Goal: Information Seeking & Learning: Check status

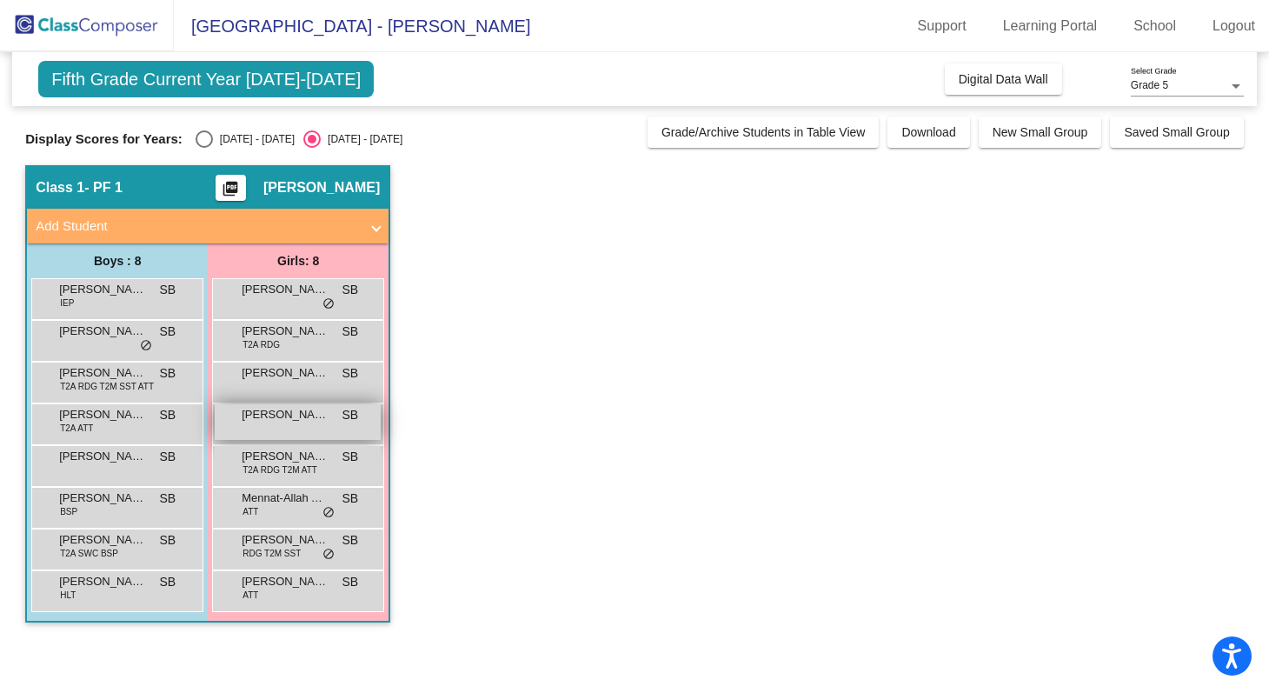
click at [316, 432] on div "[PERSON_NAME] SB lock do_not_disturb_alt" at bounding box center [298, 422] width 166 height 36
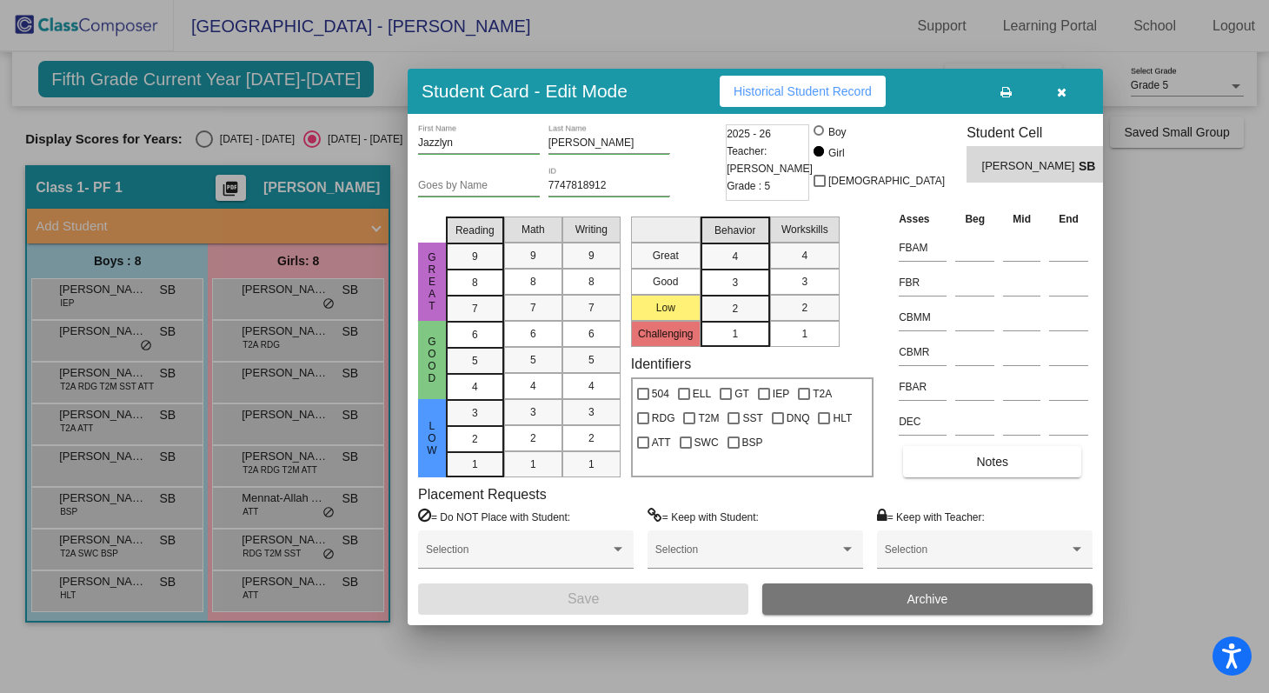
click at [756, 47] on div at bounding box center [634, 346] width 1269 height 693
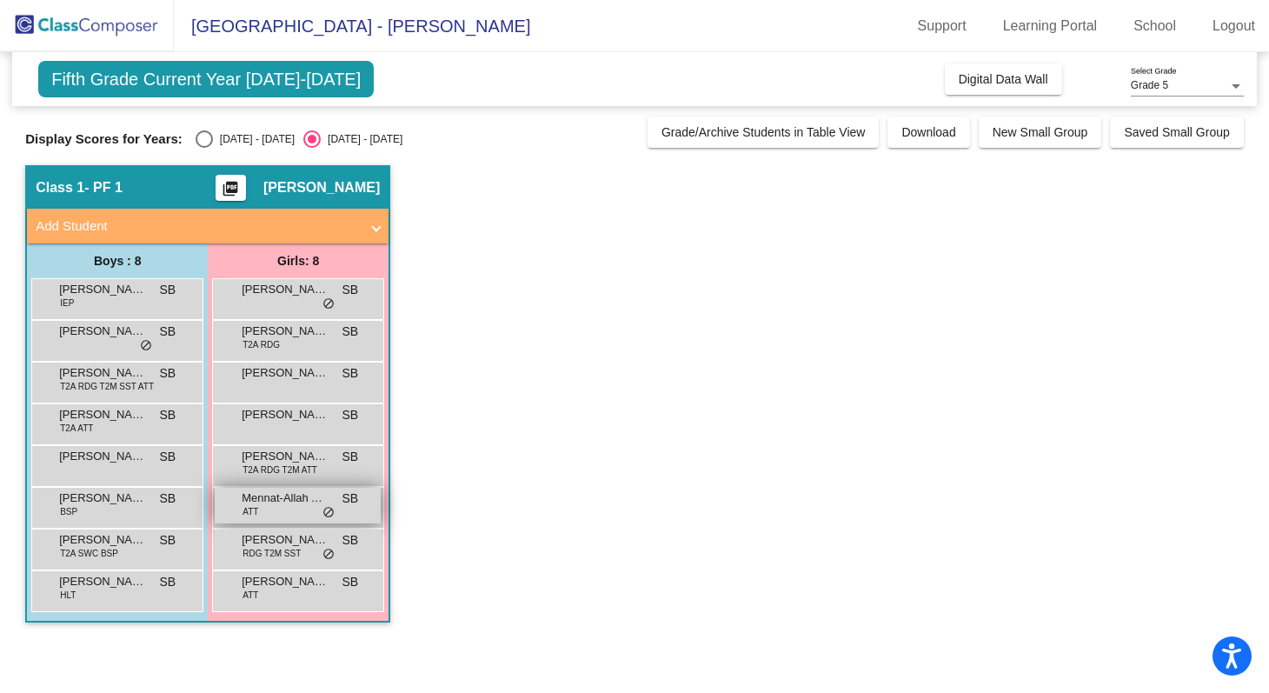
click at [272, 516] on div "Mennat-Allah Alarthy ATT SB lock do_not_disturb_alt" at bounding box center [298, 506] width 166 height 36
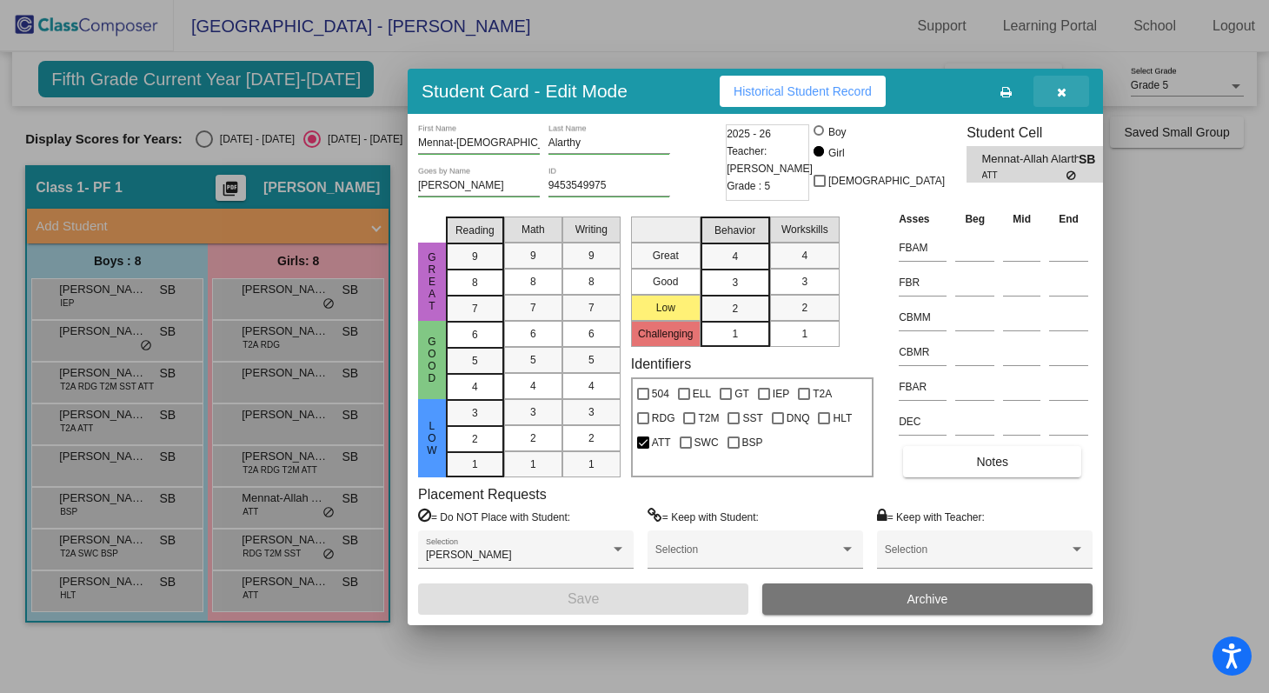
click at [1064, 94] on icon "button" at bounding box center [1062, 92] width 10 height 12
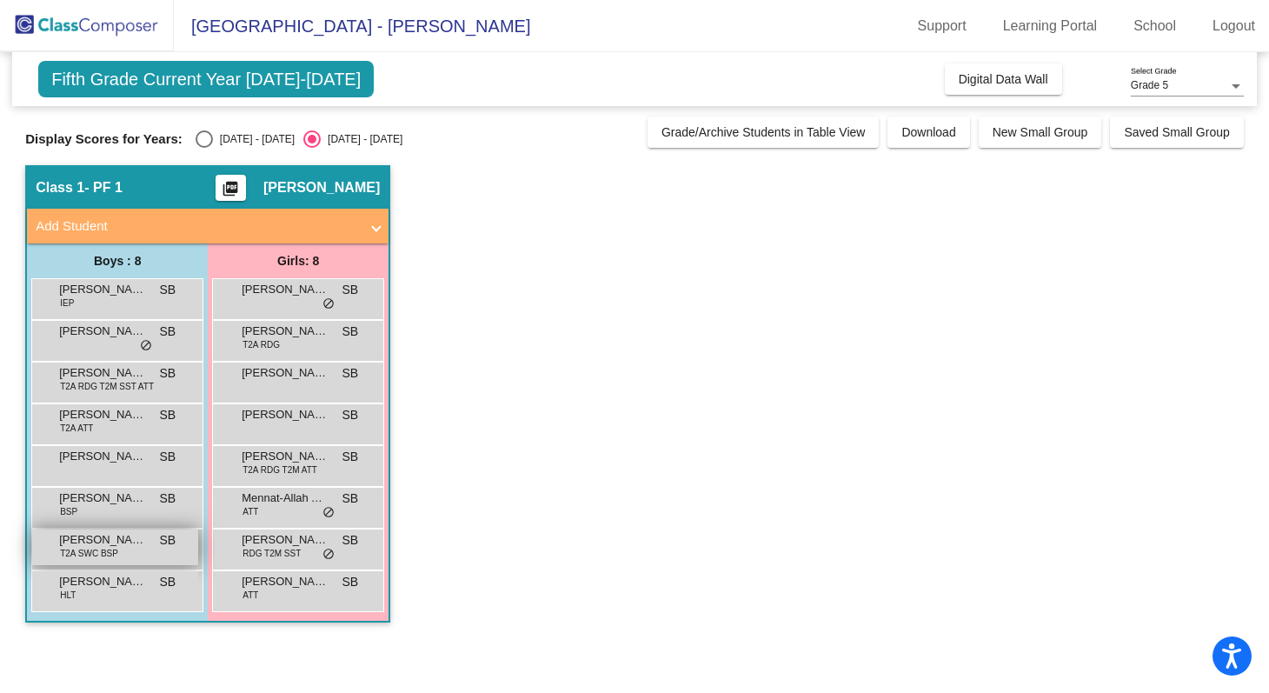
click at [129, 550] on div "[PERSON_NAME] T2A SWC BSP SB lock do_not_disturb_alt" at bounding box center [115, 547] width 166 height 36
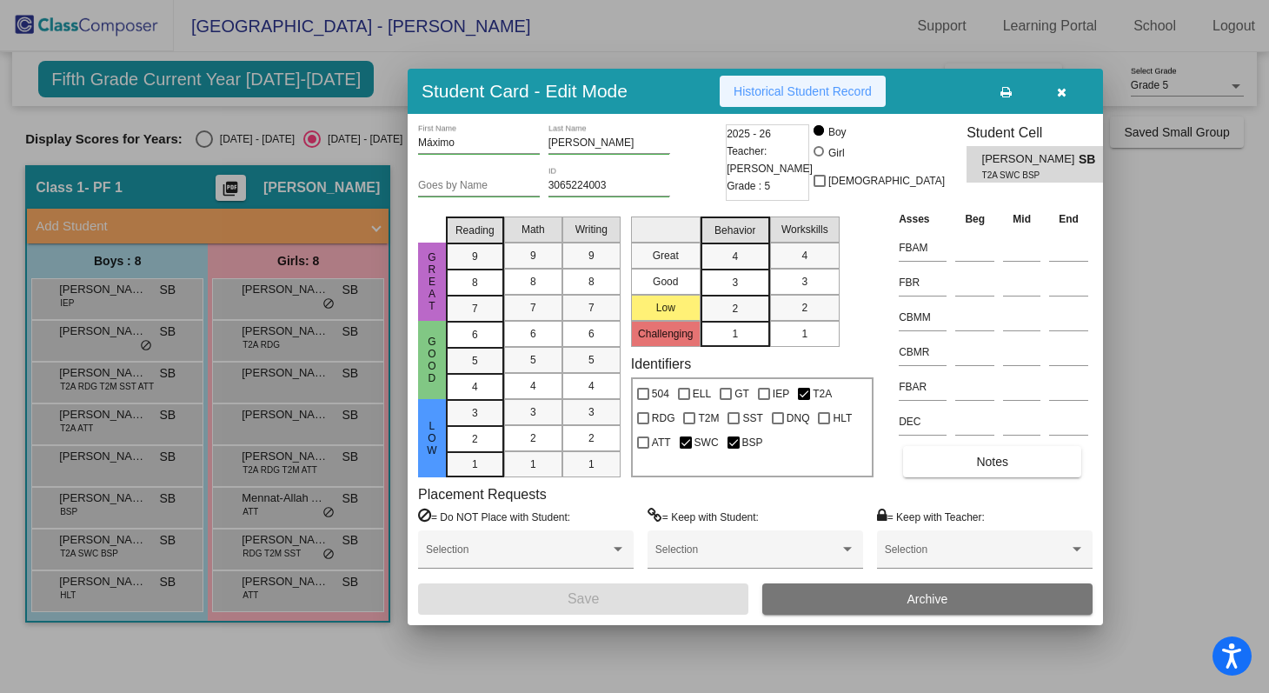
click at [805, 96] on span "Historical Student Record" at bounding box center [803, 91] width 138 height 14
click at [825, 47] on div at bounding box center [634, 346] width 1269 height 693
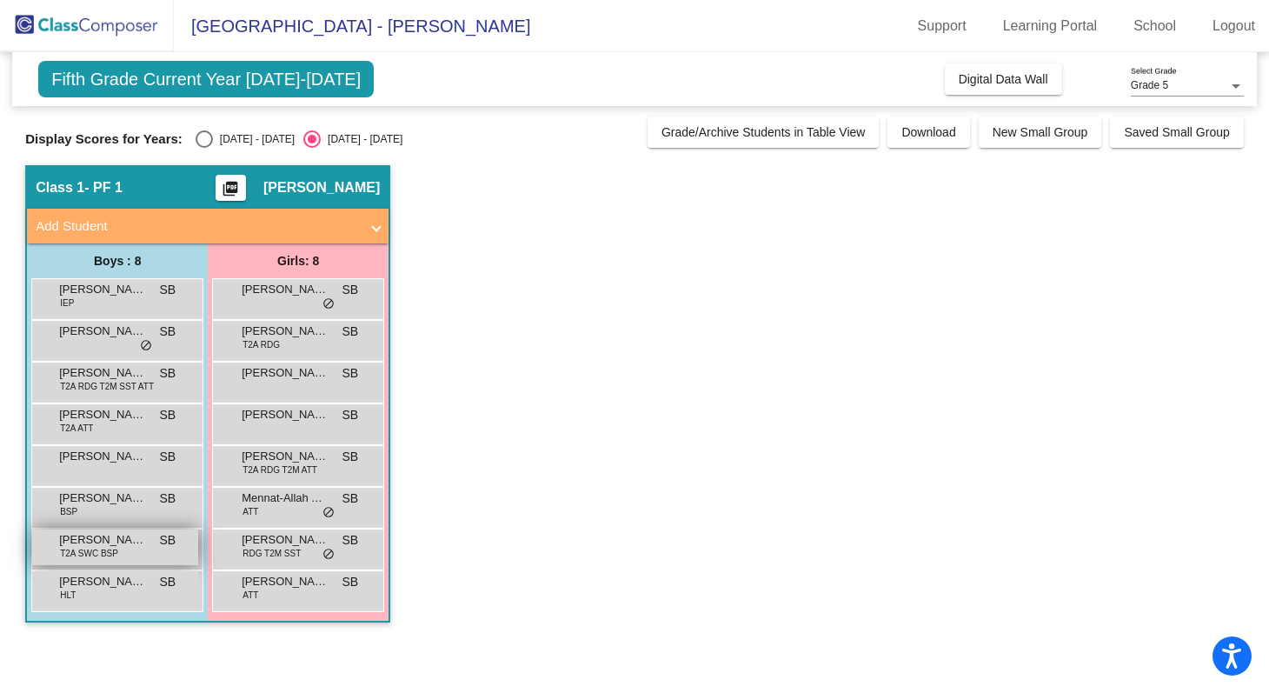
click at [142, 559] on div "[PERSON_NAME] T2A SWC BSP SB lock do_not_disturb_alt" at bounding box center [115, 547] width 166 height 36
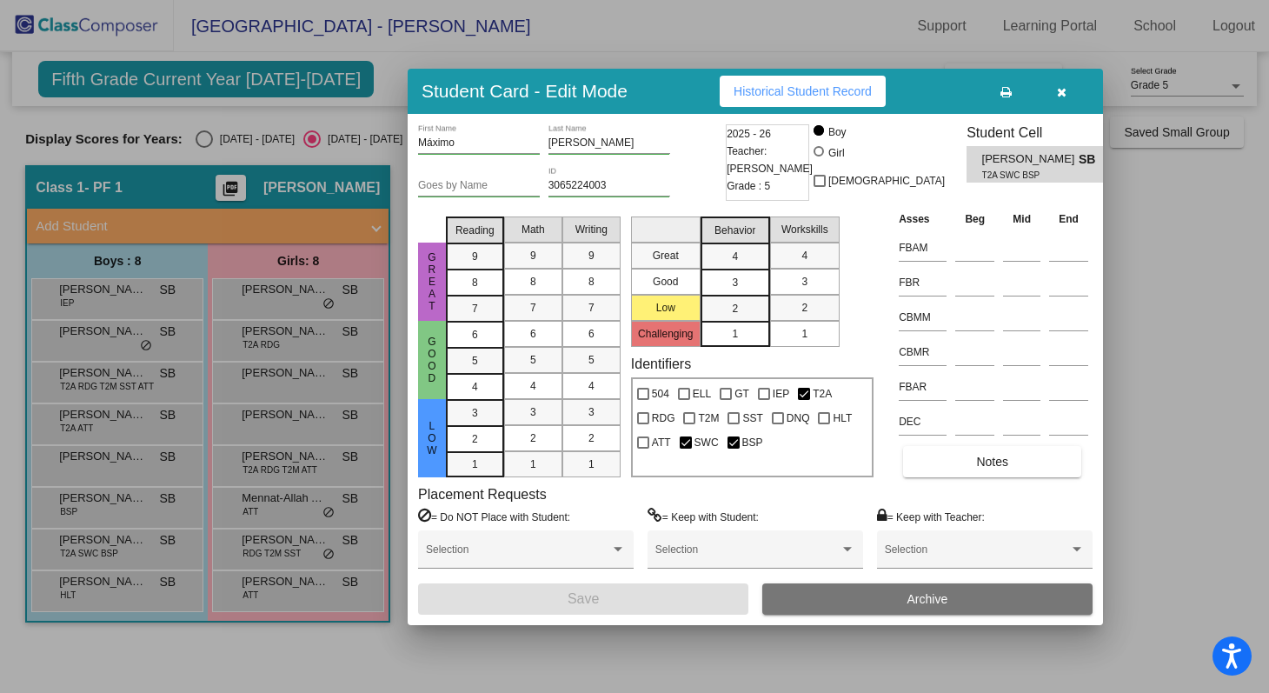
click at [136, 641] on div at bounding box center [634, 346] width 1269 height 693
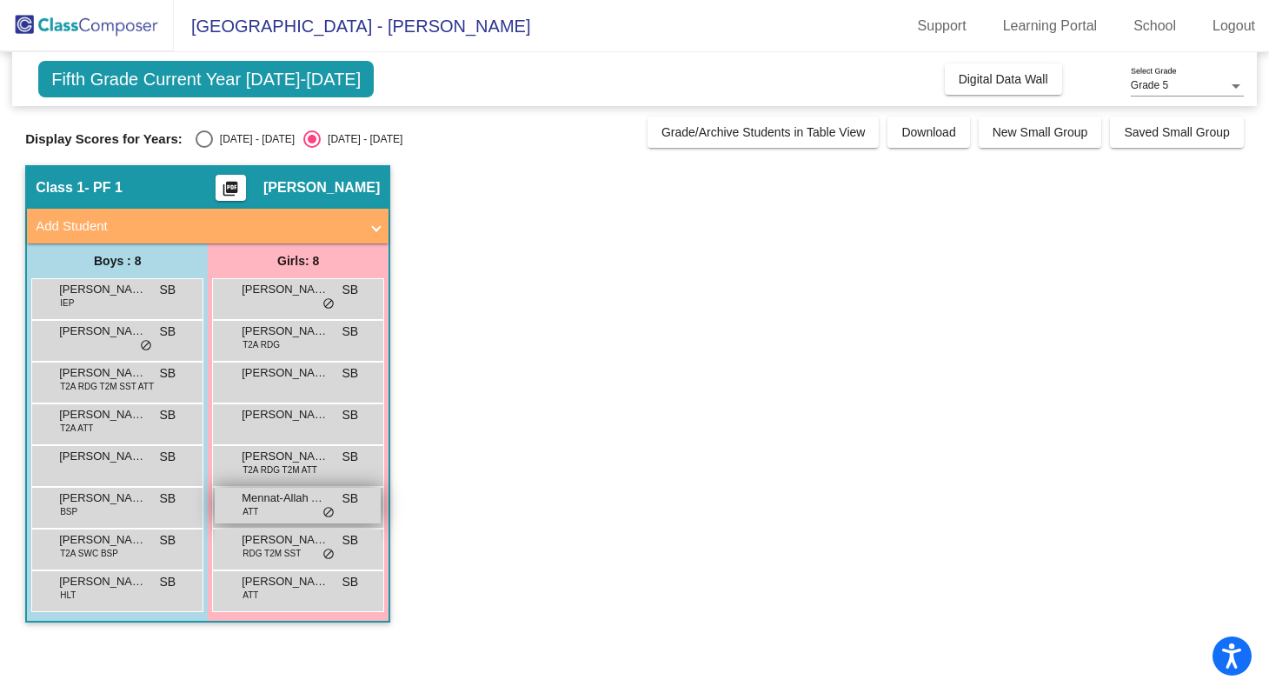
click at [272, 509] on div "Mennat-Allah Alarthy ATT SB lock do_not_disturb_alt" at bounding box center [298, 506] width 166 height 36
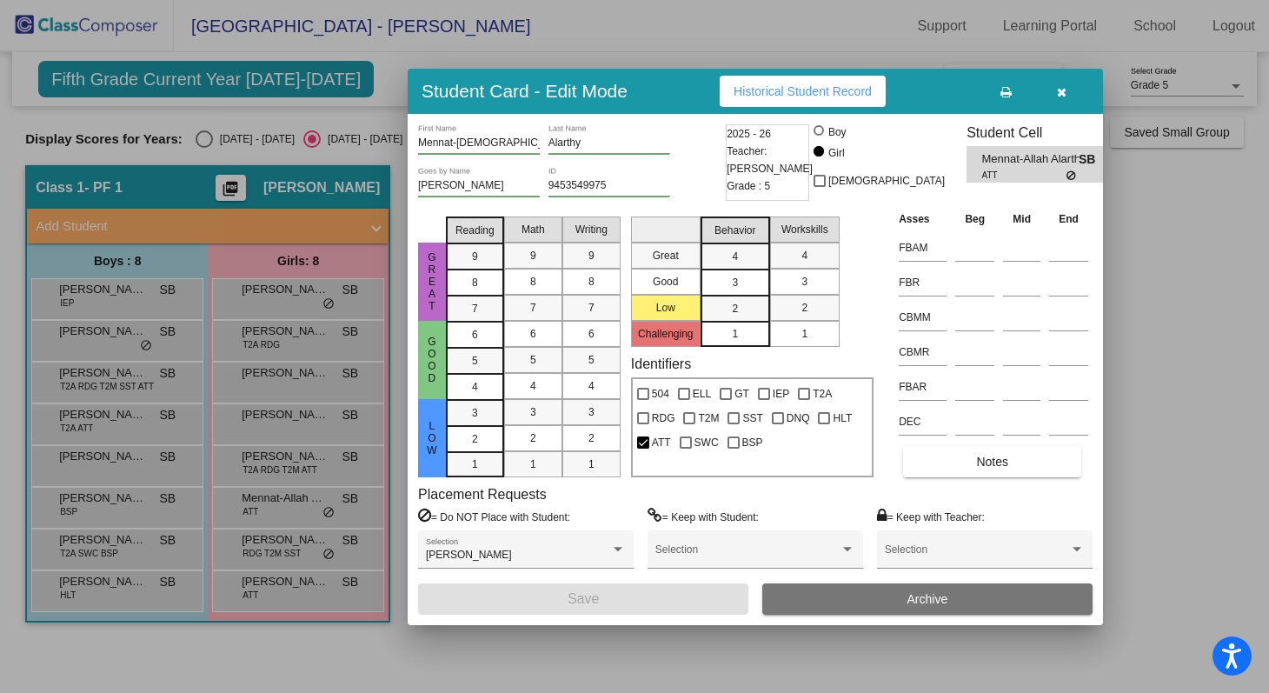
click at [826, 96] on span "Historical Student Record" at bounding box center [803, 91] width 138 height 14
click at [629, 33] on div at bounding box center [634, 346] width 1269 height 693
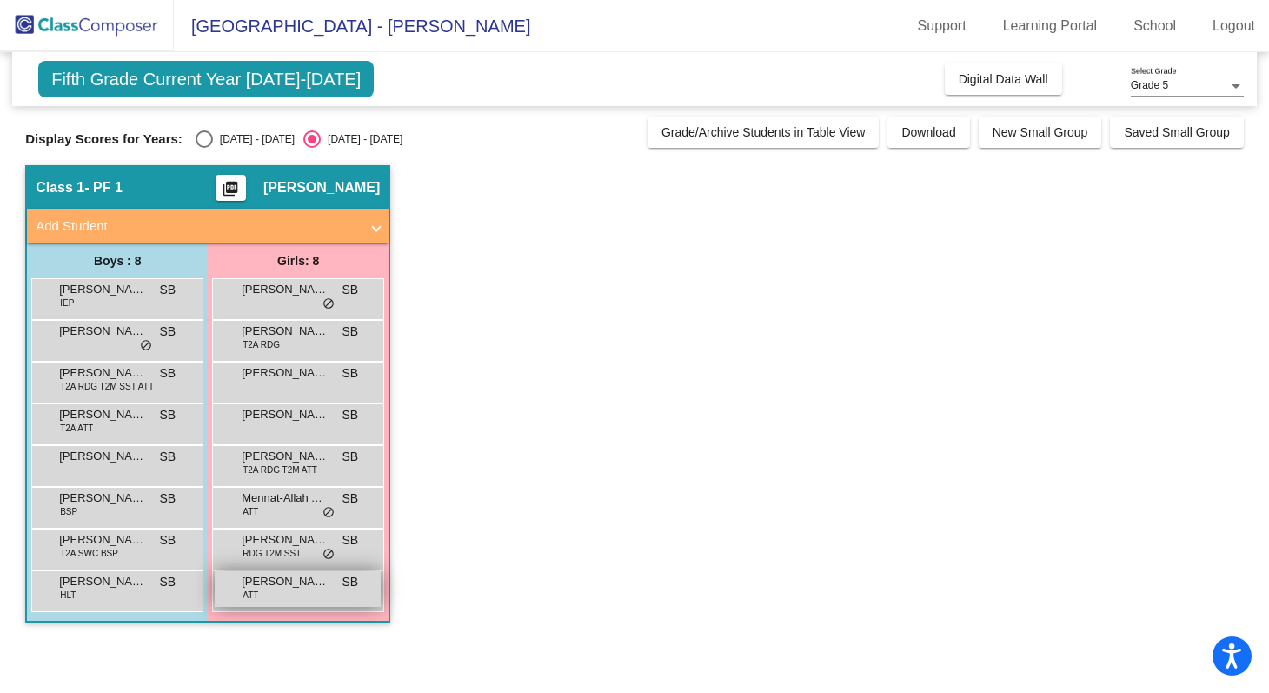
click at [272, 582] on span "[PERSON_NAME]" at bounding box center [285, 581] width 87 height 17
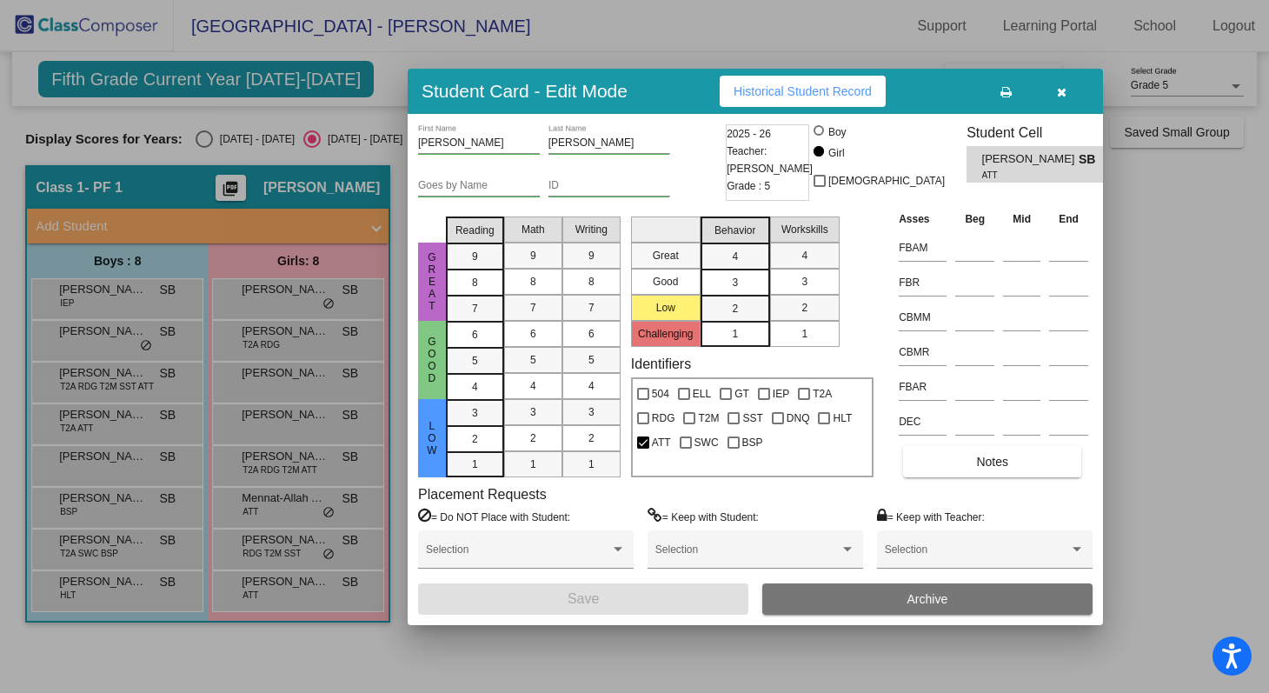
click at [788, 96] on span "Historical Student Record" at bounding box center [803, 91] width 138 height 14
click at [639, 45] on div at bounding box center [634, 346] width 1269 height 693
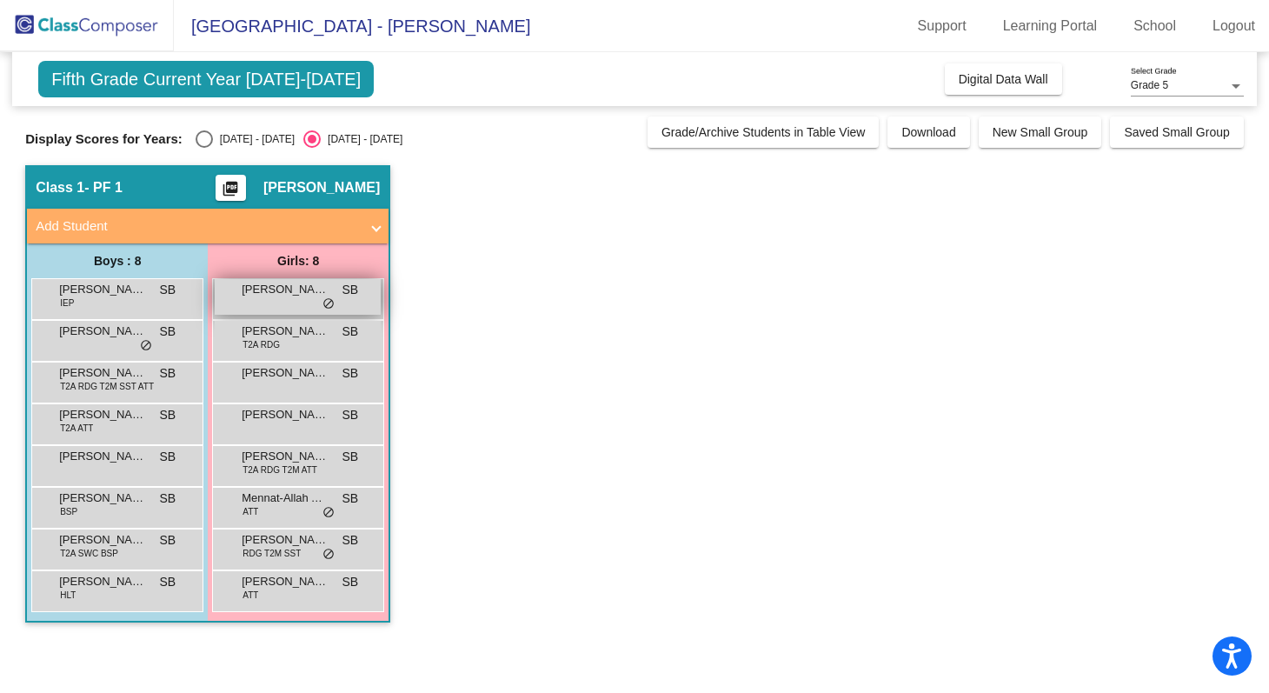
click at [294, 309] on div "[PERSON_NAME] SB lock do_not_disturb_alt" at bounding box center [298, 297] width 166 height 36
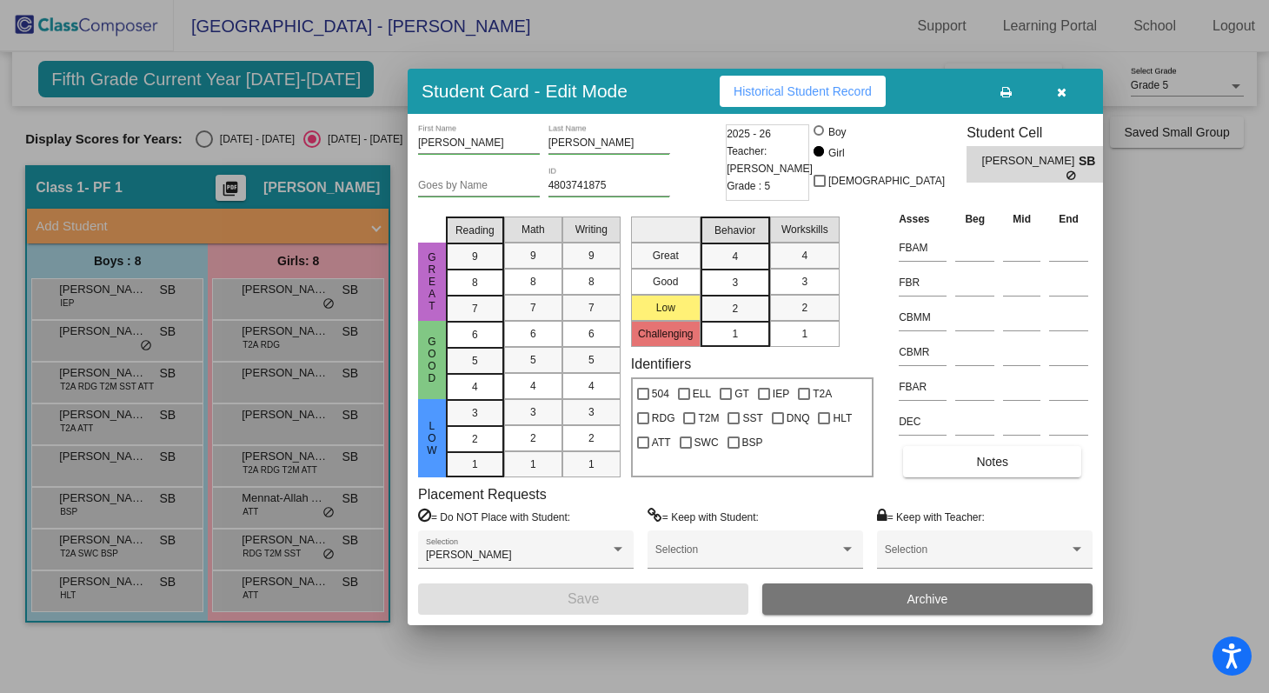
click at [753, 93] on span "Historical Student Record" at bounding box center [803, 91] width 138 height 14
click at [352, 336] on div at bounding box center [634, 346] width 1269 height 693
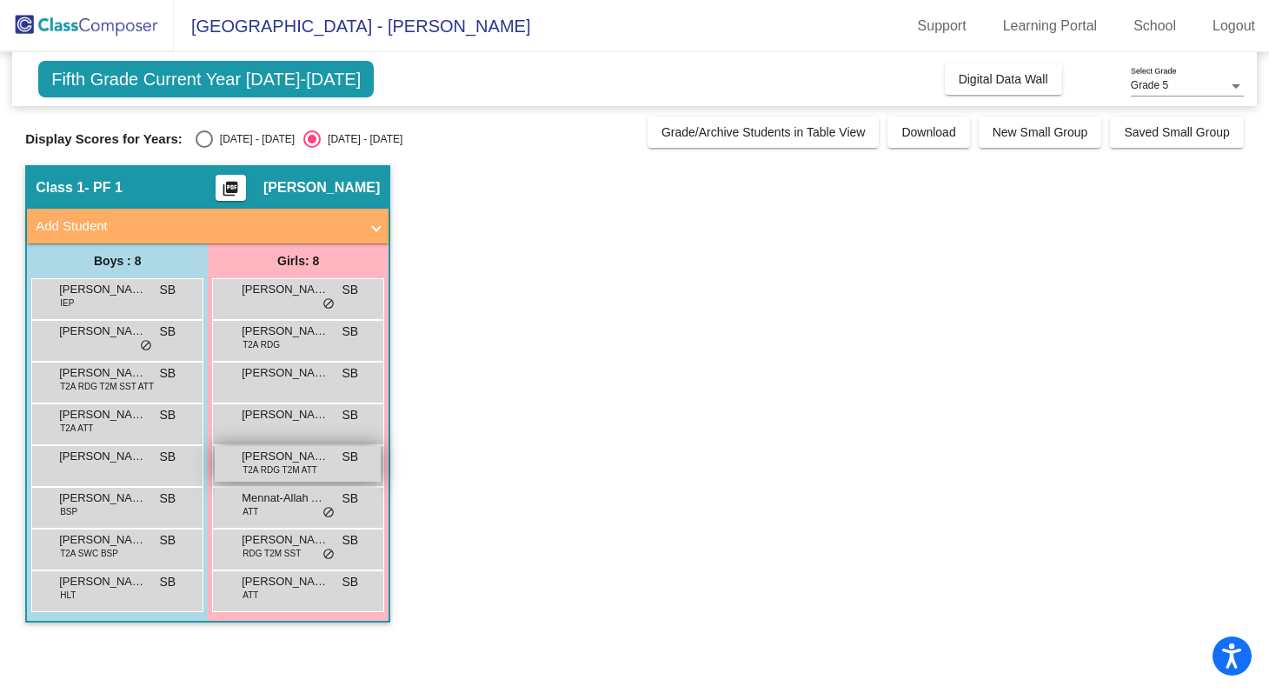
click at [324, 452] on span "[PERSON_NAME]" at bounding box center [285, 456] width 87 height 17
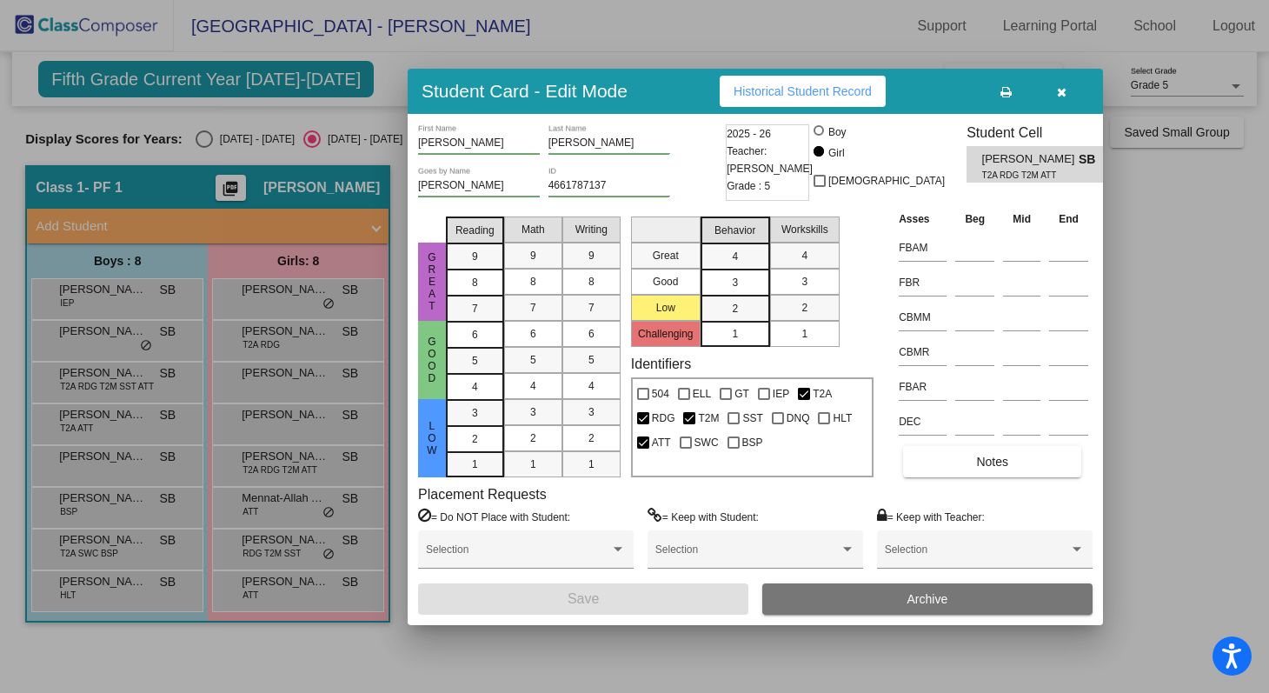
click at [758, 91] on span "Historical Student Record" at bounding box center [803, 91] width 138 height 14
click at [629, 38] on div at bounding box center [634, 346] width 1269 height 693
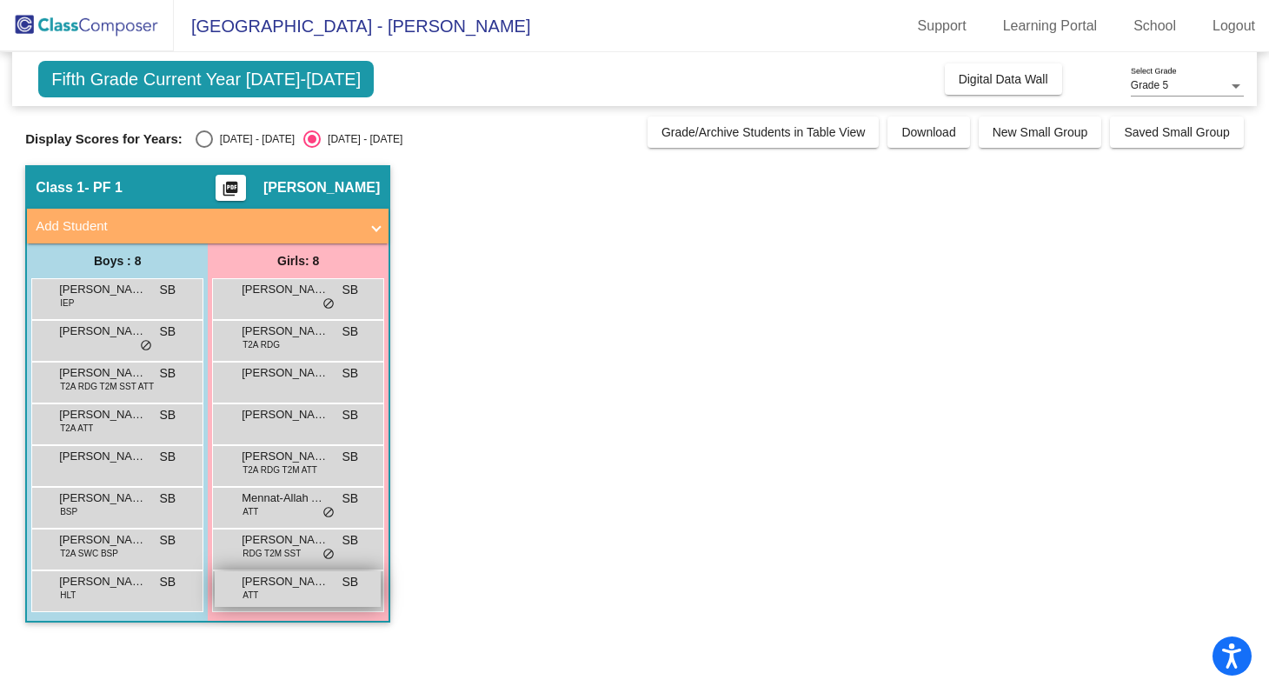
click at [310, 590] on div "[PERSON_NAME] ATT SB lock do_not_disturb_alt" at bounding box center [298, 589] width 166 height 36
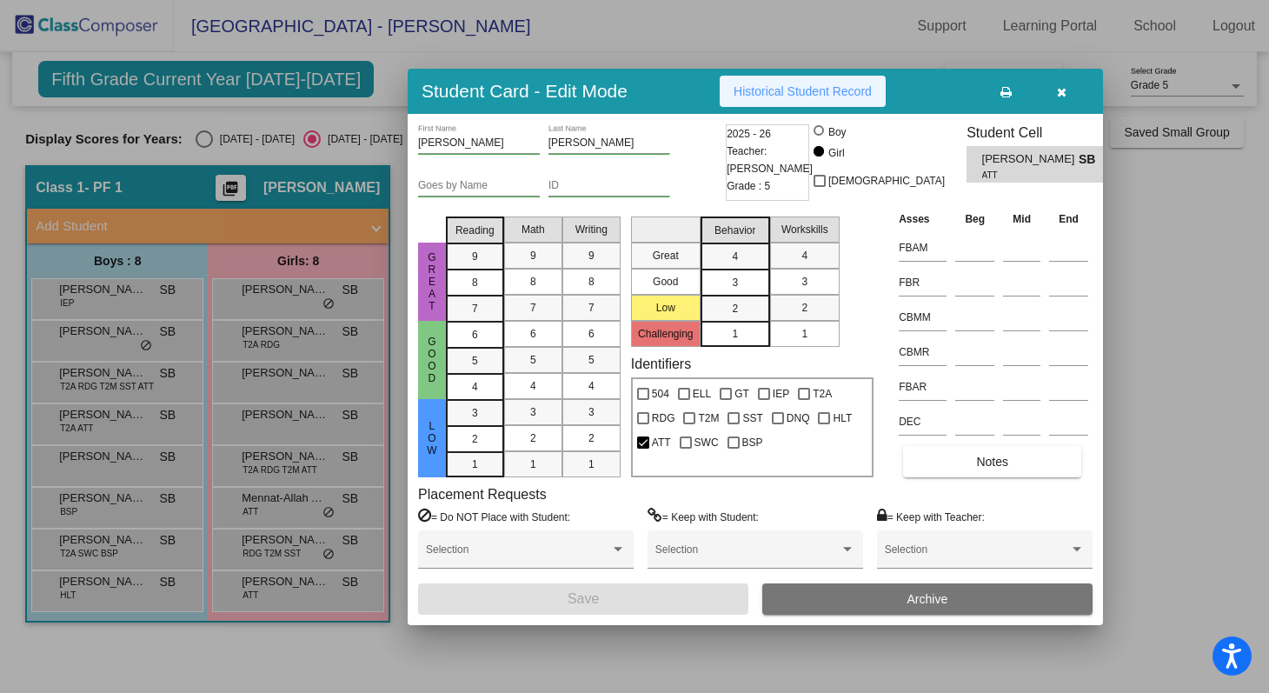
click at [794, 102] on button "Historical Student Record" at bounding box center [803, 91] width 166 height 31
click at [242, 327] on div at bounding box center [634, 346] width 1269 height 693
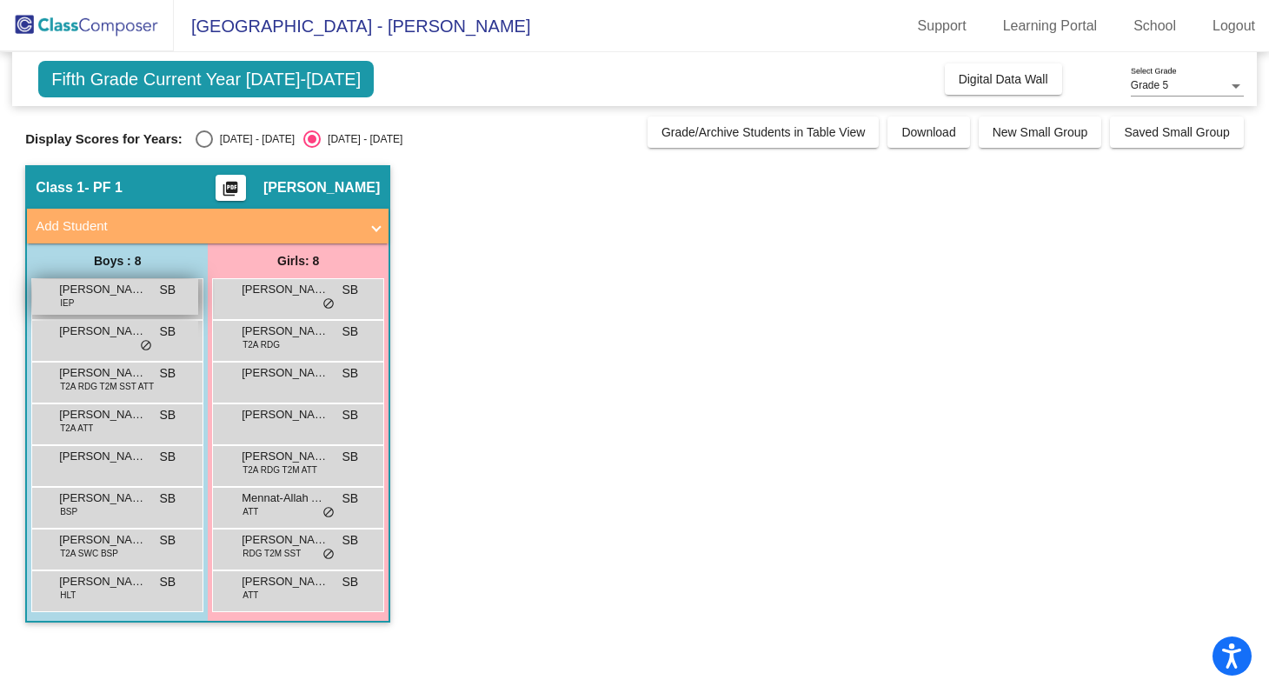
click at [115, 306] on div "[PERSON_NAME] IEP SB lock do_not_disturb_alt" at bounding box center [115, 297] width 166 height 36
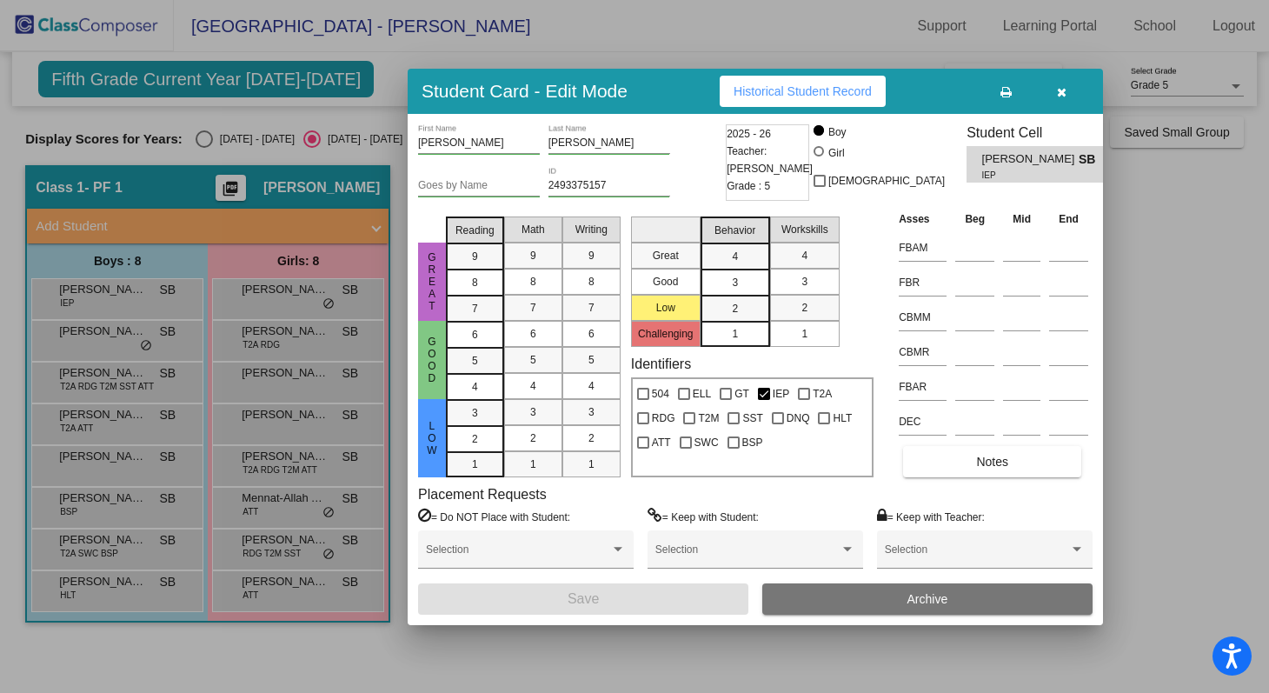
click at [765, 96] on span "Historical Student Record" at bounding box center [803, 91] width 138 height 14
click at [347, 180] on div at bounding box center [634, 346] width 1269 height 693
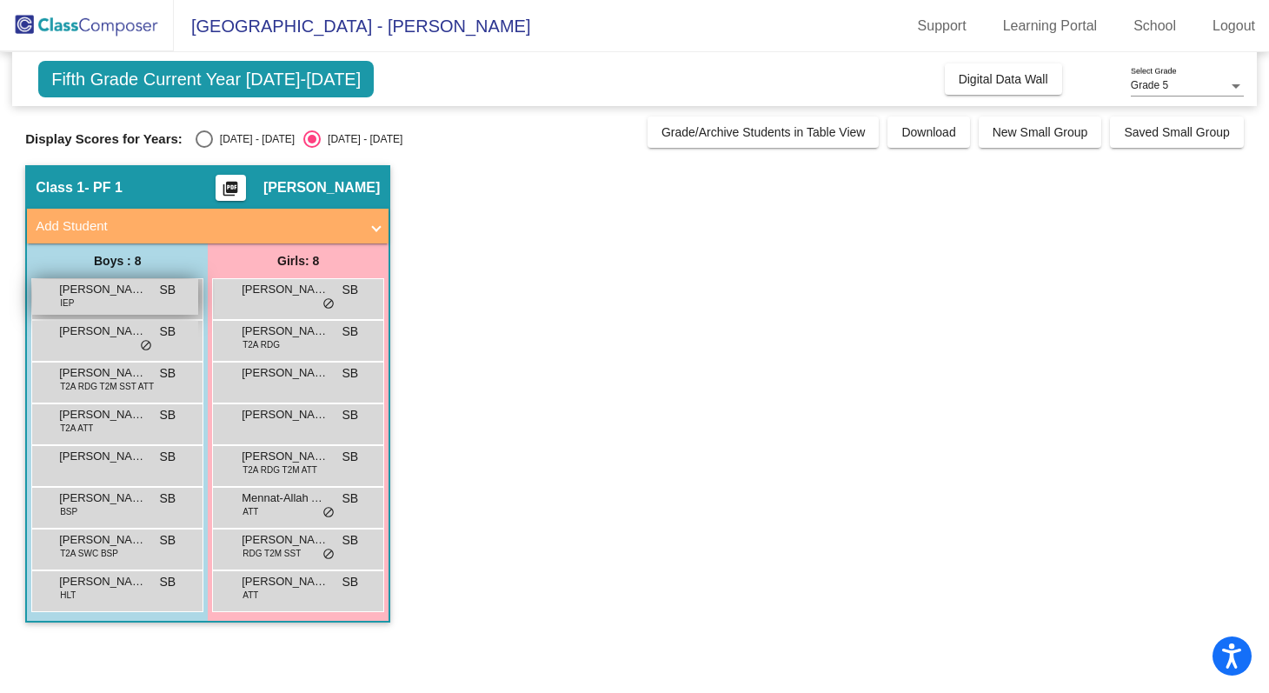
click at [143, 303] on div "[PERSON_NAME] IEP SB lock do_not_disturb_alt" at bounding box center [115, 297] width 166 height 36
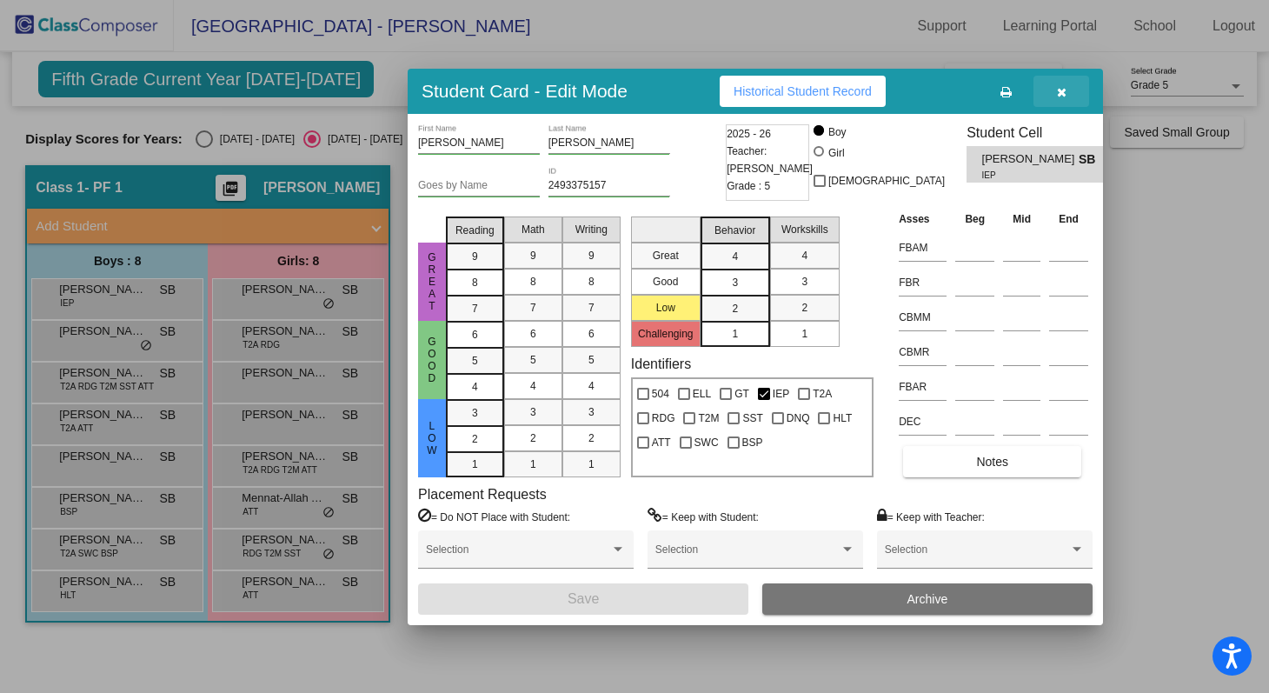
click at [1065, 91] on icon "button" at bounding box center [1062, 92] width 10 height 12
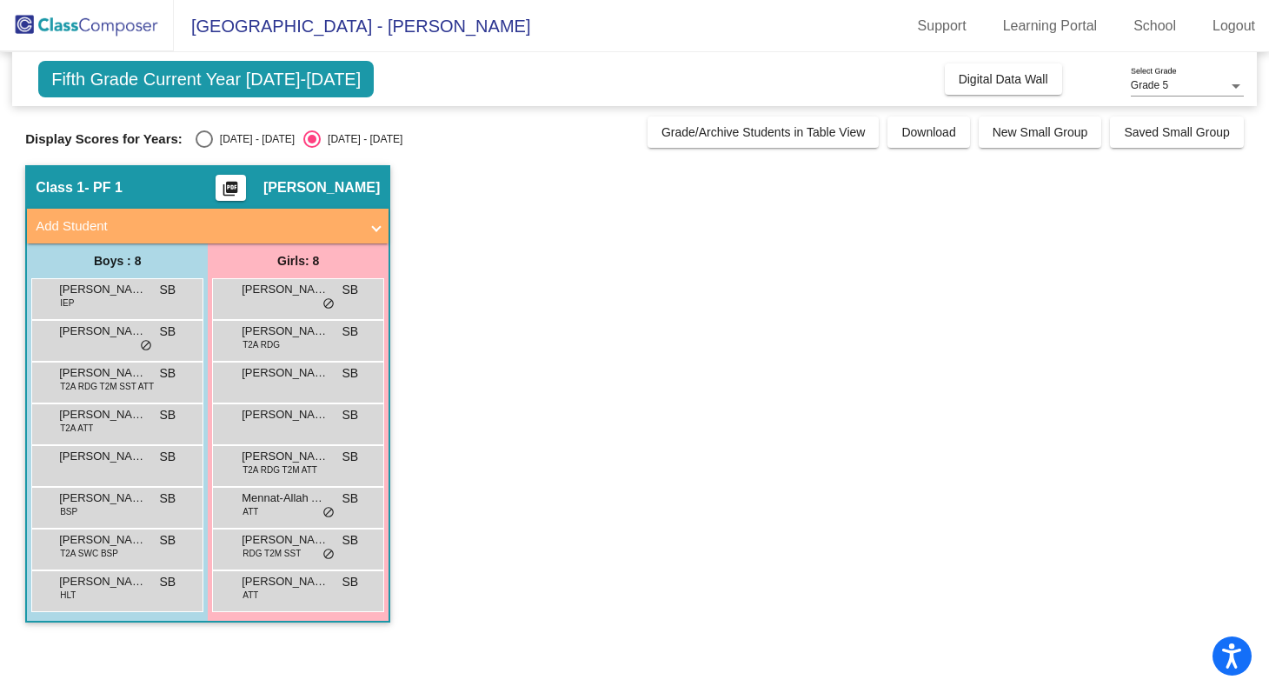
click at [378, 224] on span at bounding box center [376, 226] width 7 height 20
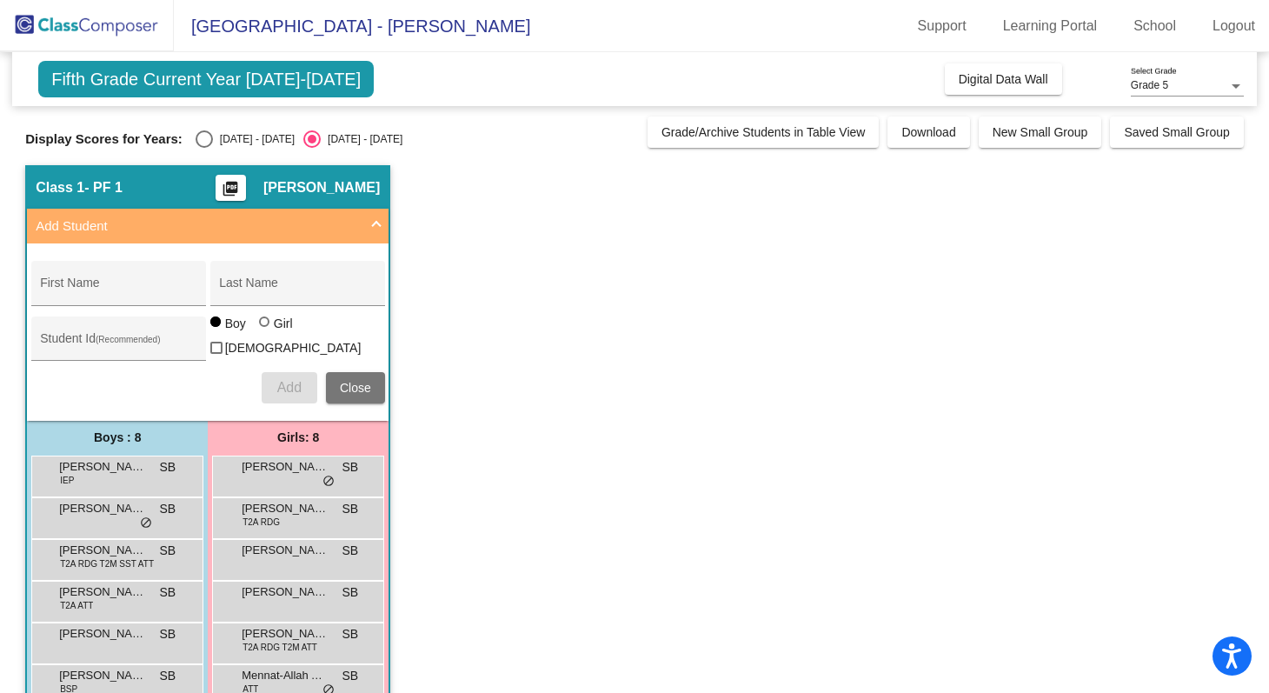
click at [378, 224] on span at bounding box center [376, 226] width 7 height 20
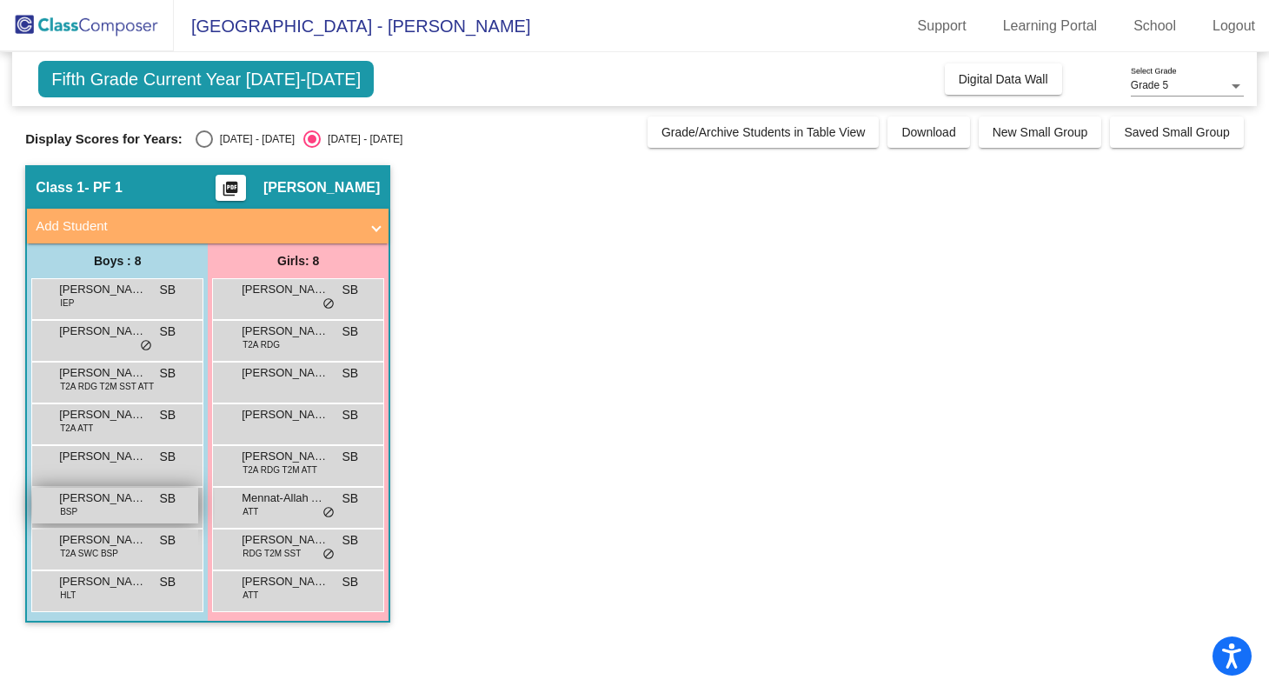
click at [155, 514] on div "[PERSON_NAME] BSP SB lock do_not_disturb_alt" at bounding box center [115, 506] width 166 height 36
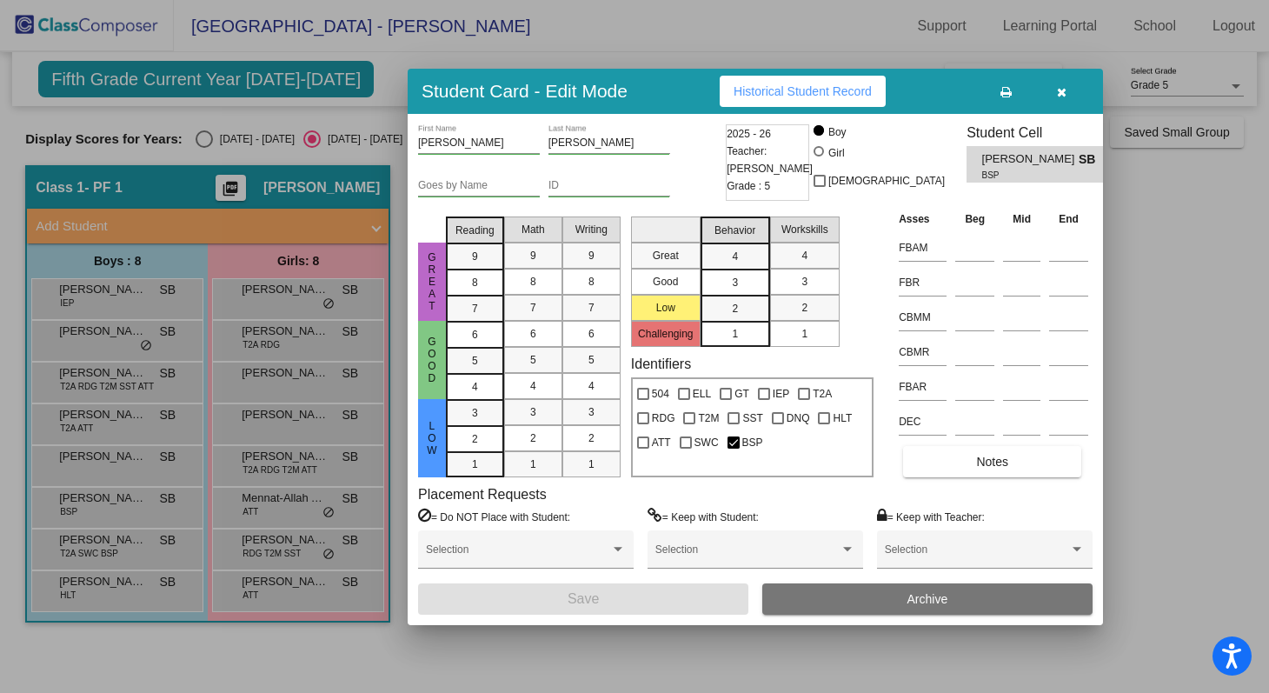
click at [840, 89] on span "Historical Student Record" at bounding box center [803, 91] width 138 height 14
click at [312, 294] on div at bounding box center [634, 346] width 1269 height 693
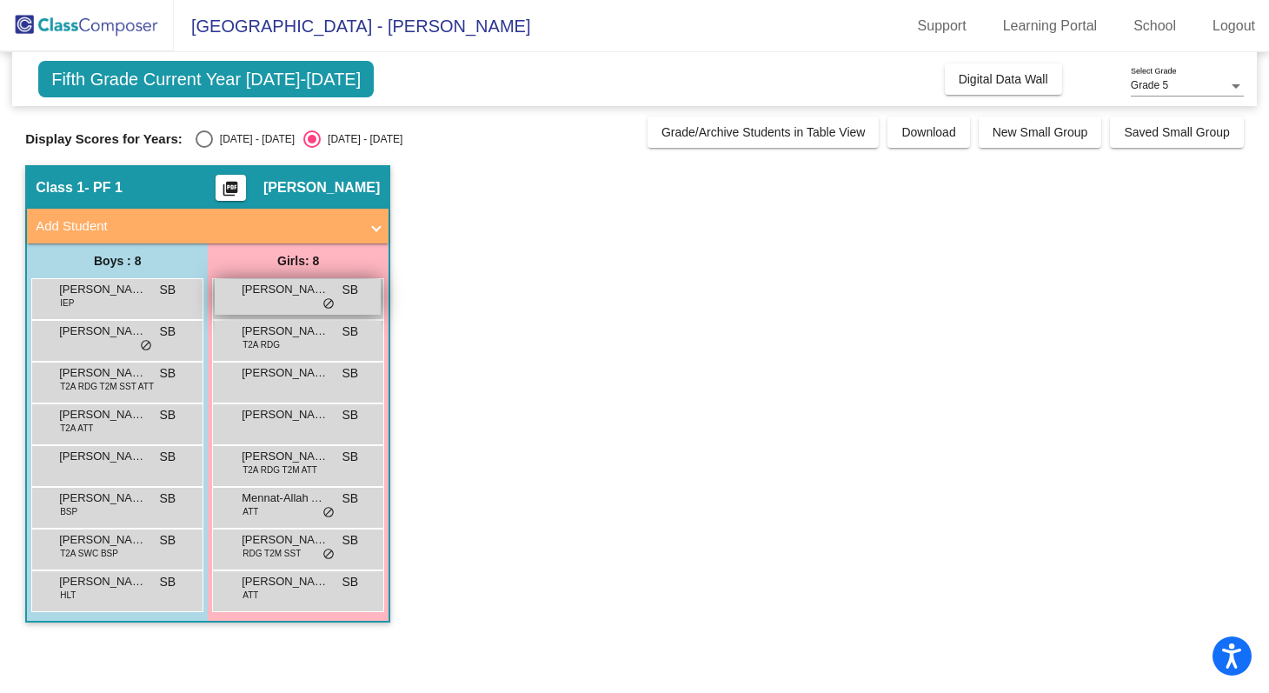
click at [304, 298] on div "[PERSON_NAME] SB lock do_not_disturb_alt" at bounding box center [298, 297] width 166 height 36
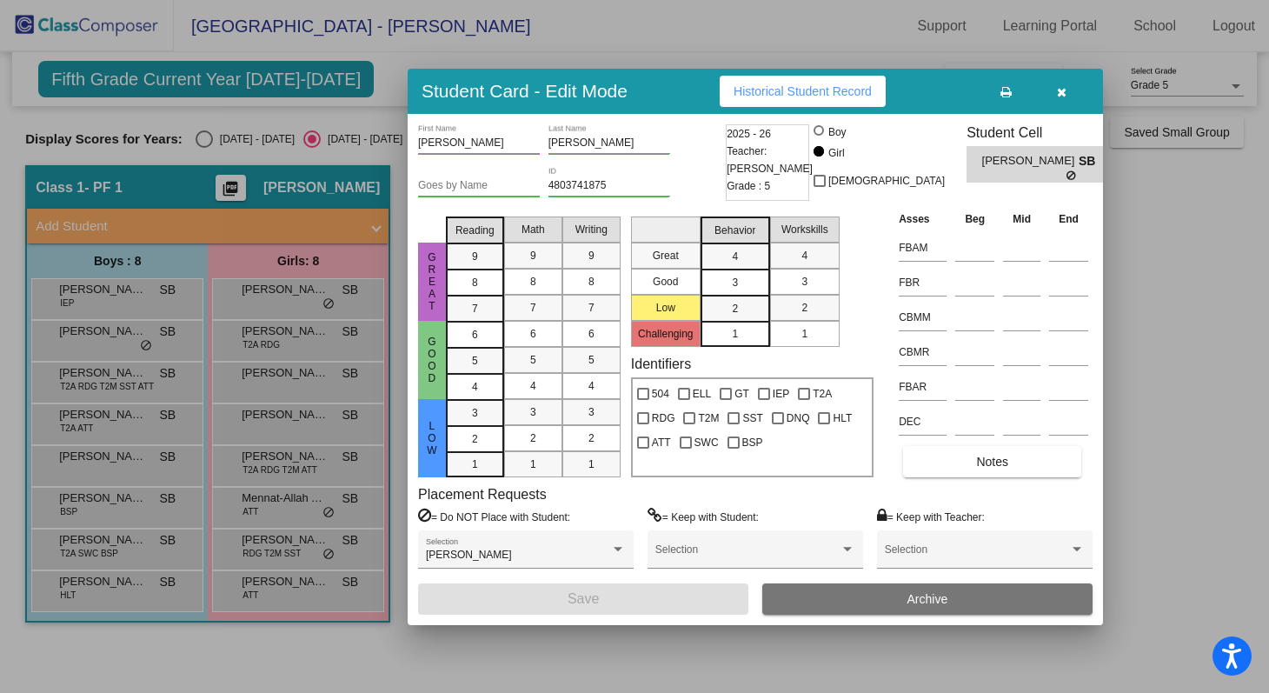
click at [808, 89] on span "Historical Student Record" at bounding box center [803, 91] width 138 height 14
click at [575, 30] on div at bounding box center [634, 346] width 1269 height 693
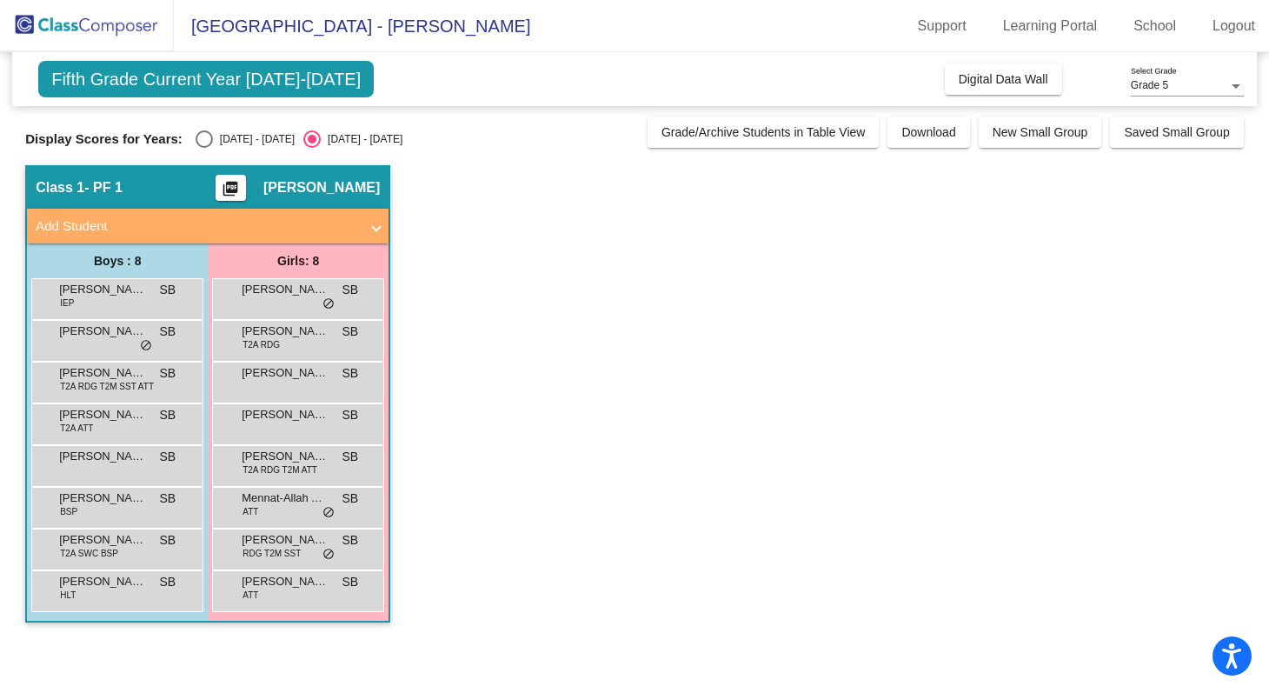
click at [135, 32] on img at bounding box center [87, 25] width 174 height 51
click at [130, 22] on img at bounding box center [87, 25] width 174 height 51
click at [155, 85] on span "Fifth Grade Current Year [DATE]-[DATE]" at bounding box center [206, 79] width 336 height 37
click at [141, 38] on img at bounding box center [87, 25] width 174 height 51
click at [139, 32] on img at bounding box center [87, 25] width 174 height 51
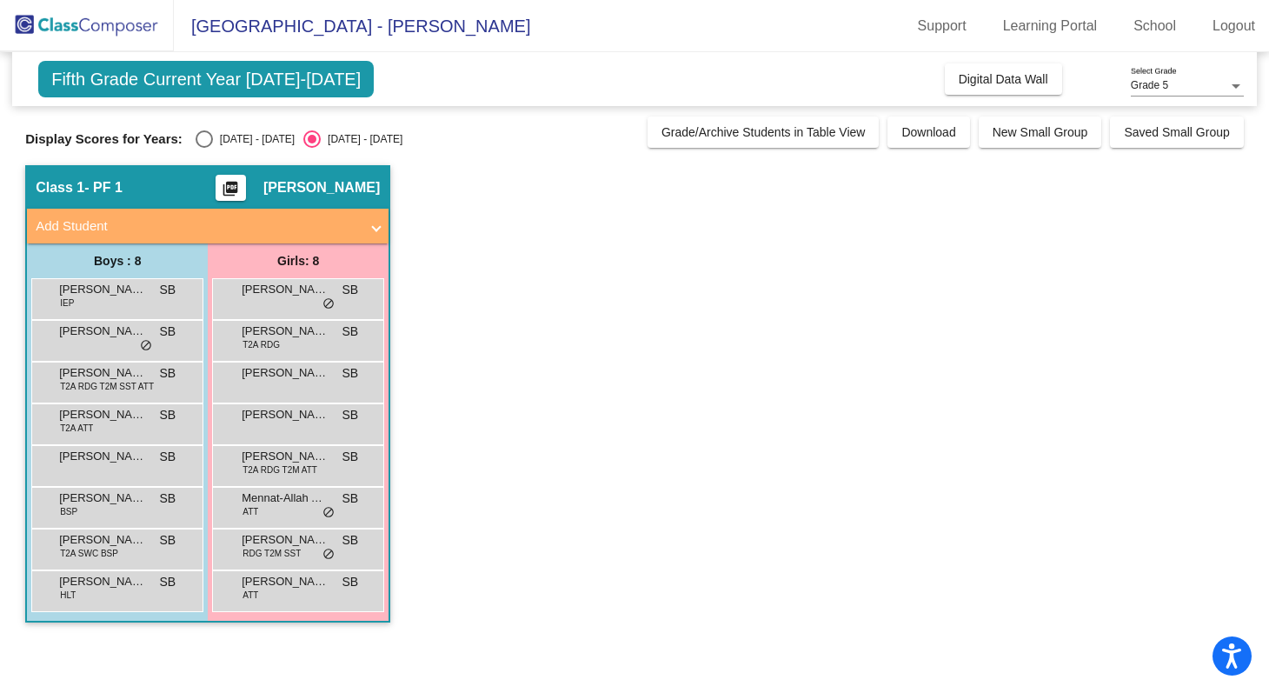
click at [203, 143] on div "Select an option" at bounding box center [204, 138] width 17 height 17
click at [203, 148] on input "[DATE] - [DATE]" at bounding box center [203, 148] width 1 height 1
radio input "true"
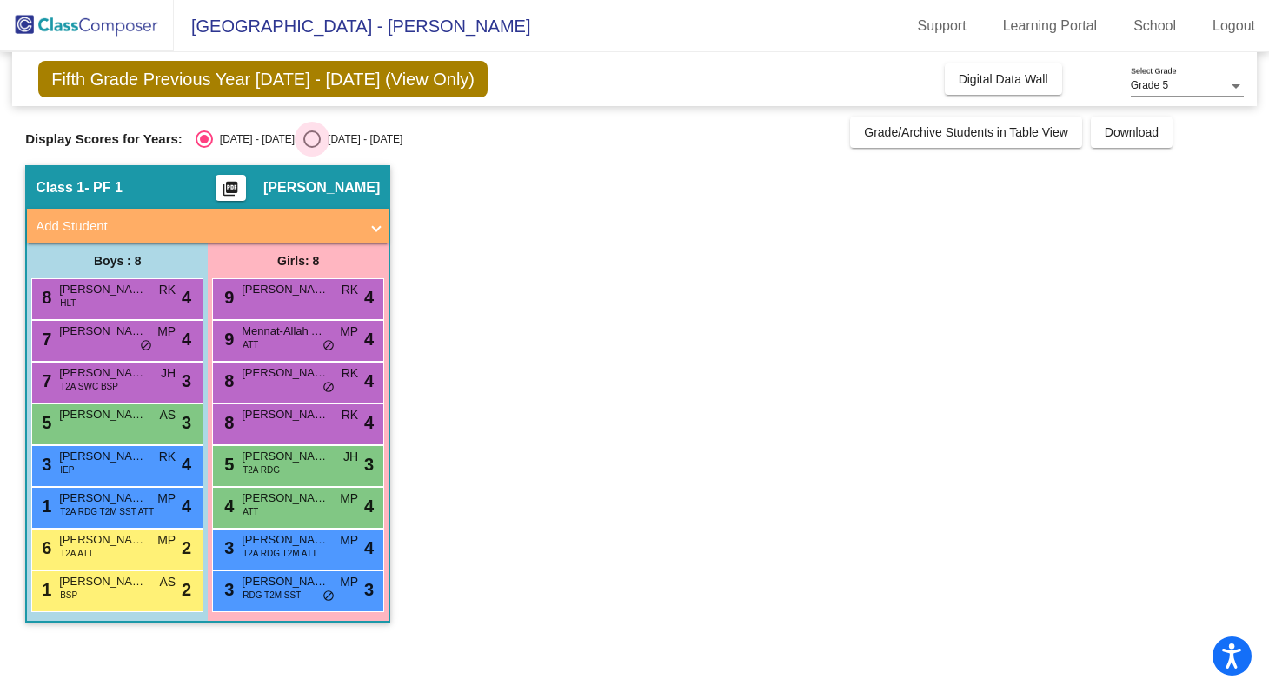
click at [303, 142] on div "Select an option" at bounding box center [311, 138] width 17 height 17
click at [311, 148] on input "[DATE] - [DATE]" at bounding box center [311, 148] width 1 height 1
radio input "true"
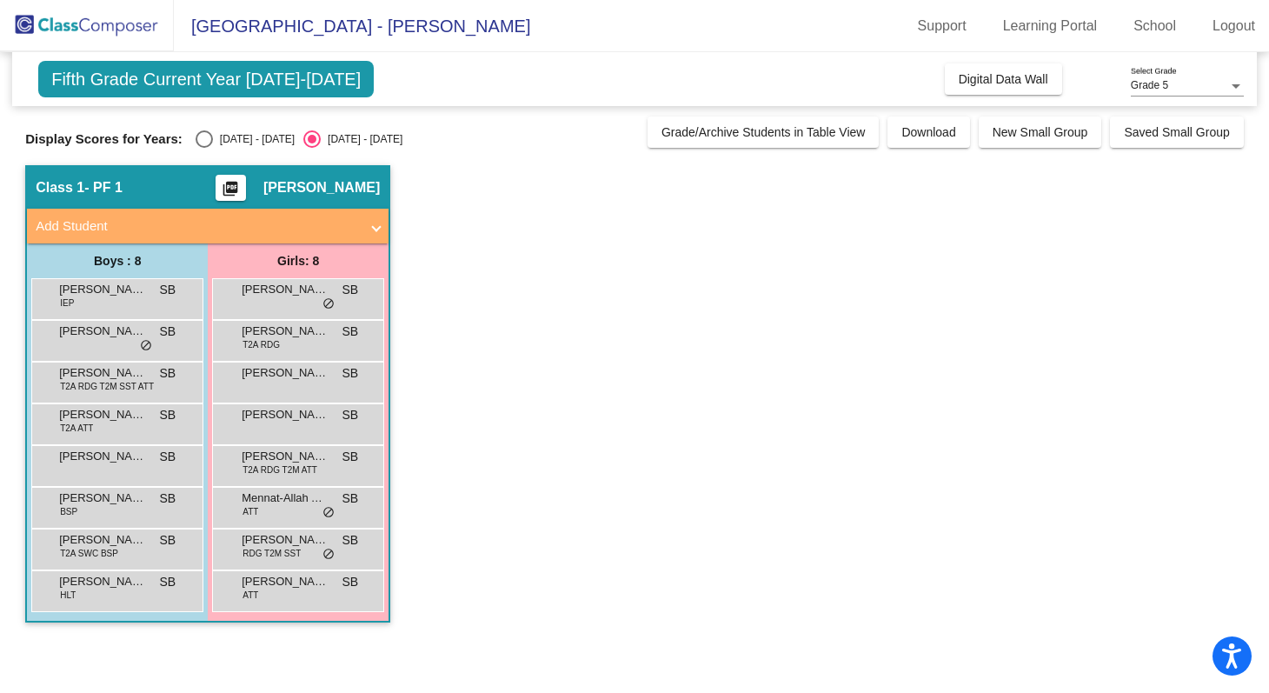
click at [285, 32] on span "[GEOGRAPHIC_DATA] - [PERSON_NAME]" at bounding box center [352, 26] width 356 height 28
click at [123, 29] on img at bounding box center [87, 25] width 174 height 51
click at [131, 75] on span "Fifth Grade Current Year [DATE]-[DATE]" at bounding box center [206, 79] width 336 height 37
click at [423, 29] on span "[GEOGRAPHIC_DATA] - [PERSON_NAME]" at bounding box center [352, 26] width 356 height 28
click at [159, 30] on img at bounding box center [87, 25] width 174 height 51
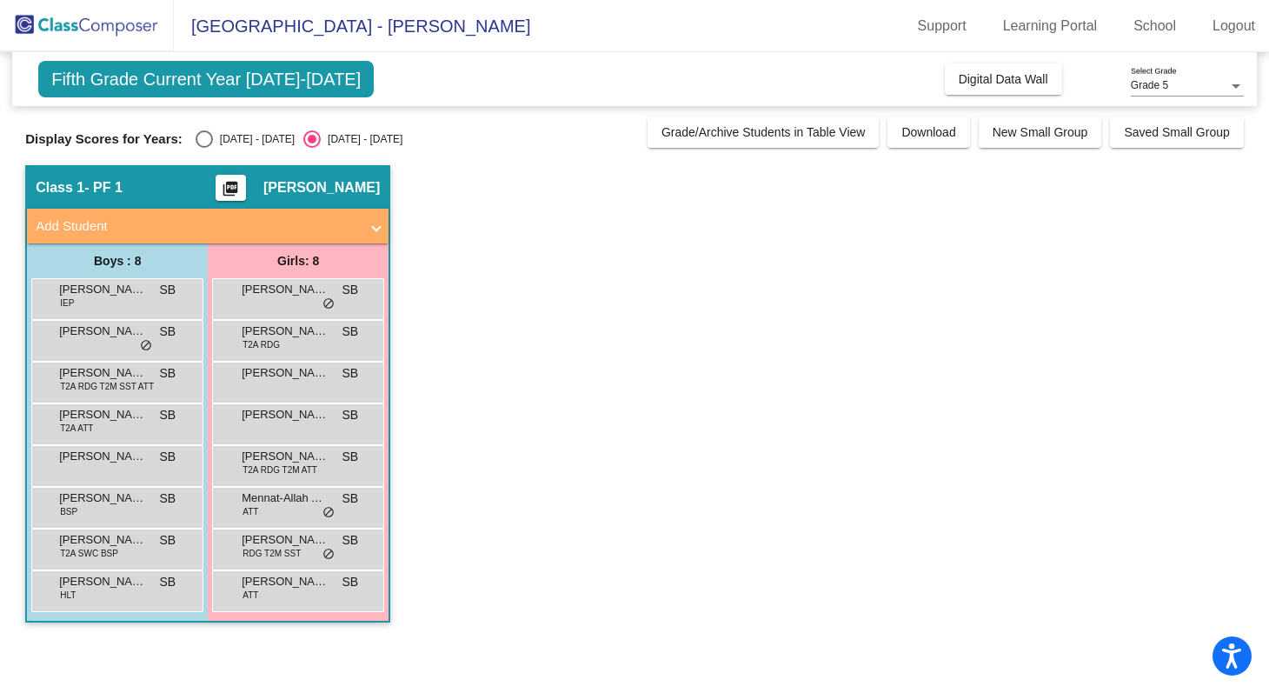
click at [136, 23] on img at bounding box center [87, 25] width 174 height 51
click at [115, 311] on div "[PERSON_NAME] IEP SB lock do_not_disturb_alt" at bounding box center [115, 297] width 166 height 36
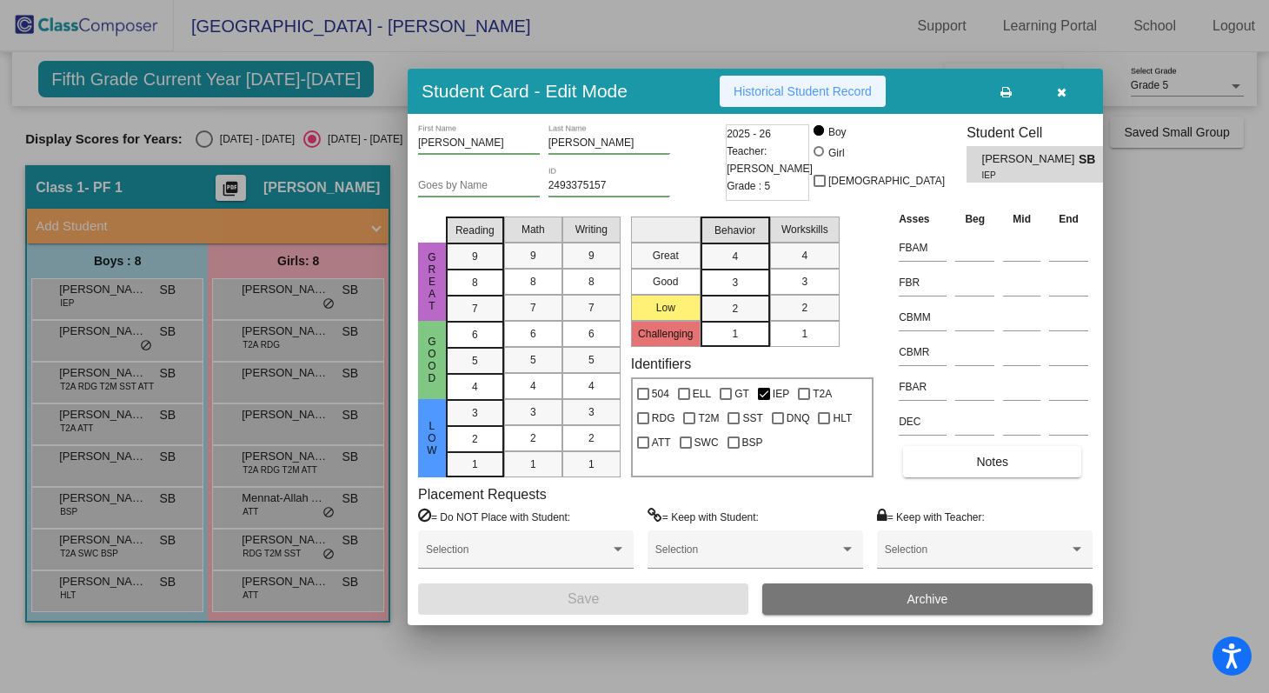
click at [814, 96] on span "Historical Student Record" at bounding box center [803, 91] width 138 height 14
